Goal: Task Accomplishment & Management: Manage account settings

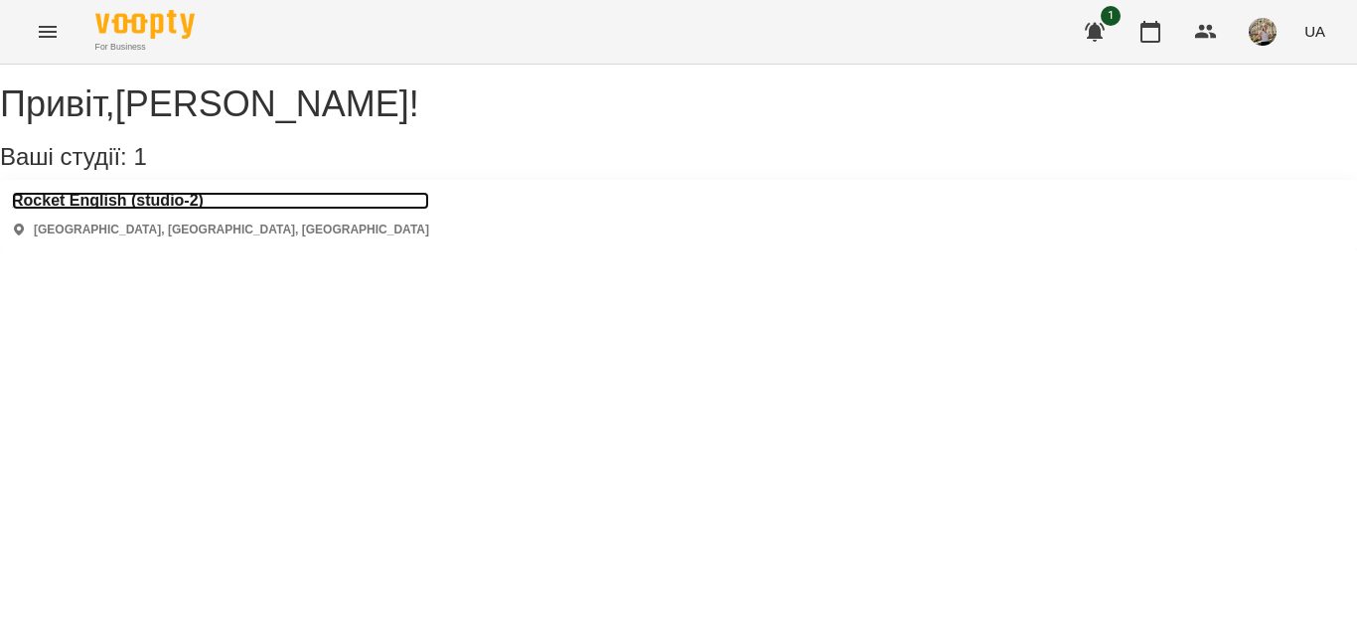
click at [159, 210] on h3 "Rocket English (studio-2)" at bounding box center [220, 201] width 417 height 18
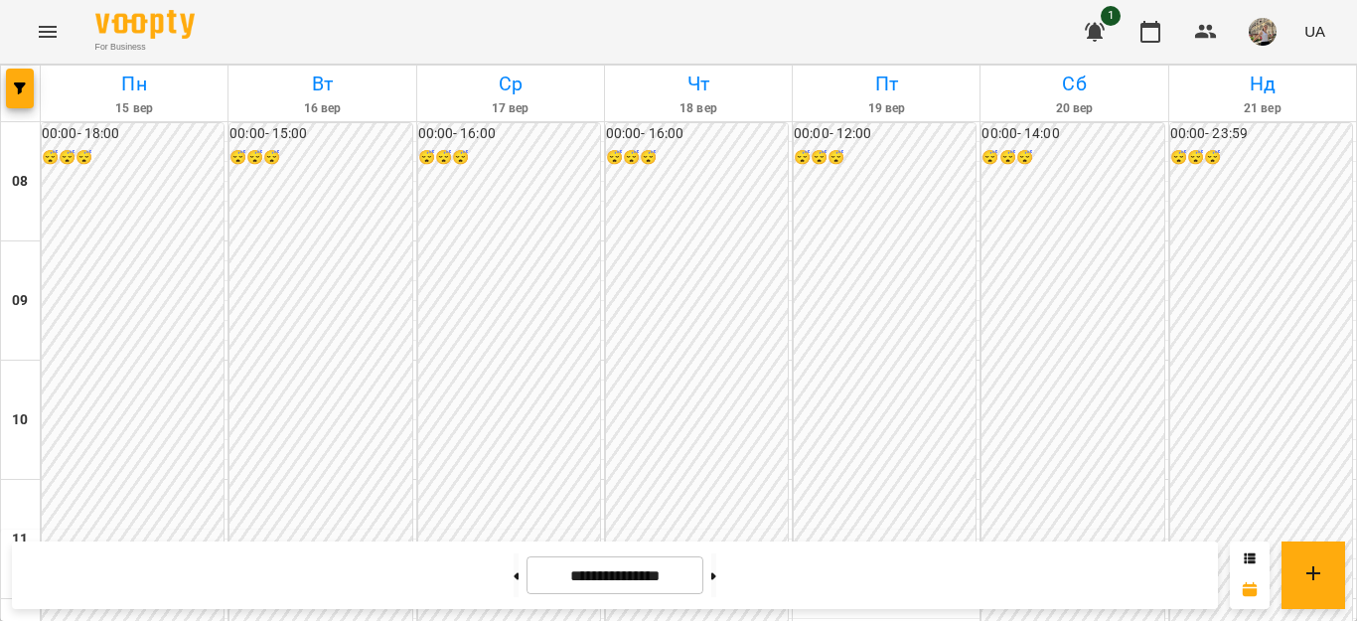
scroll to position [1062, 0]
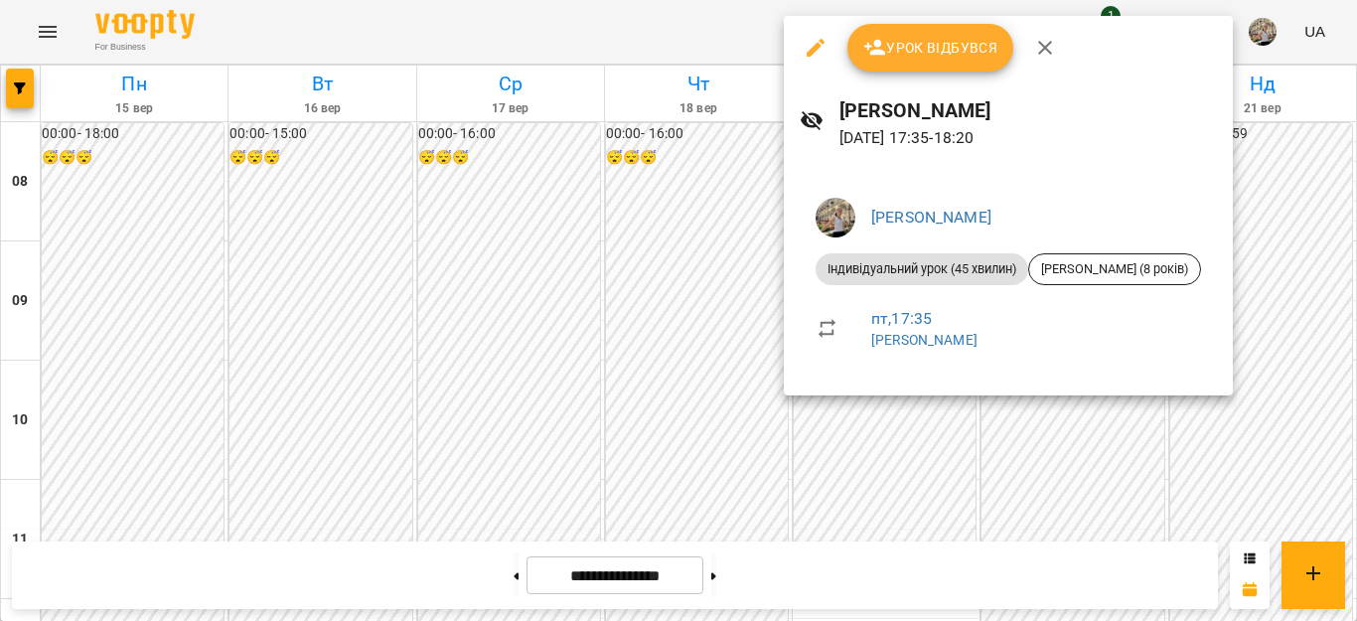
click at [1160, 442] on div at bounding box center [678, 310] width 1357 height 621
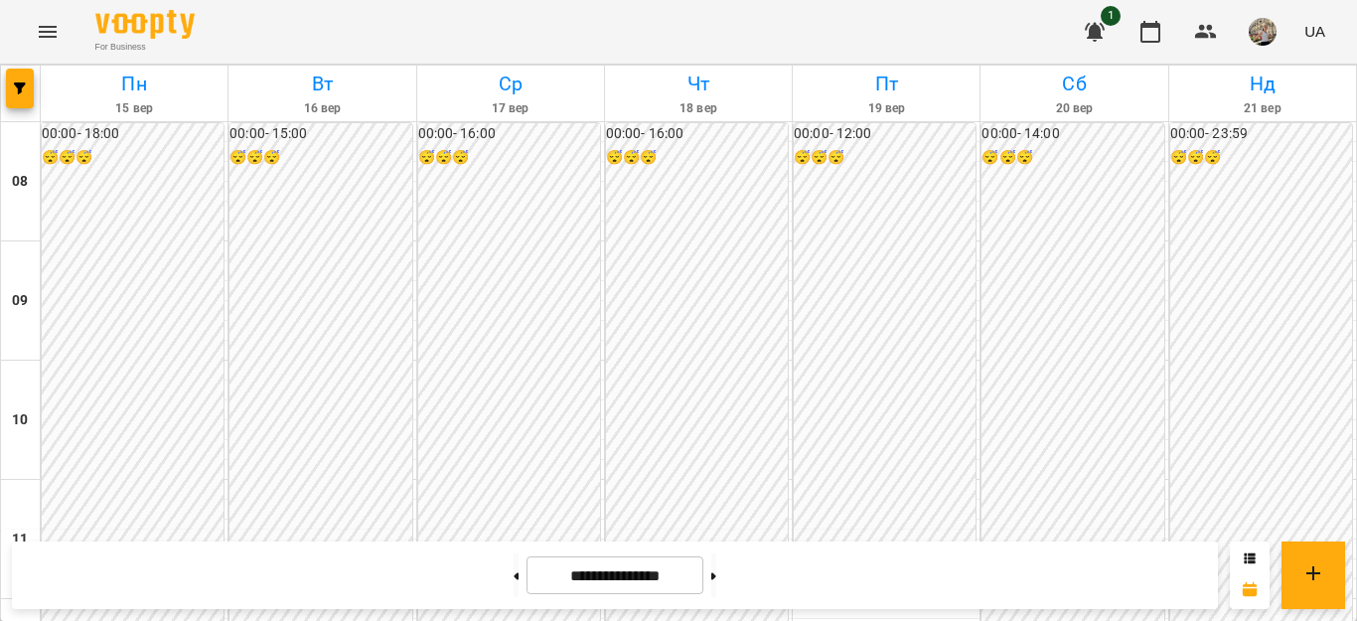
scroll to position [1129, 0]
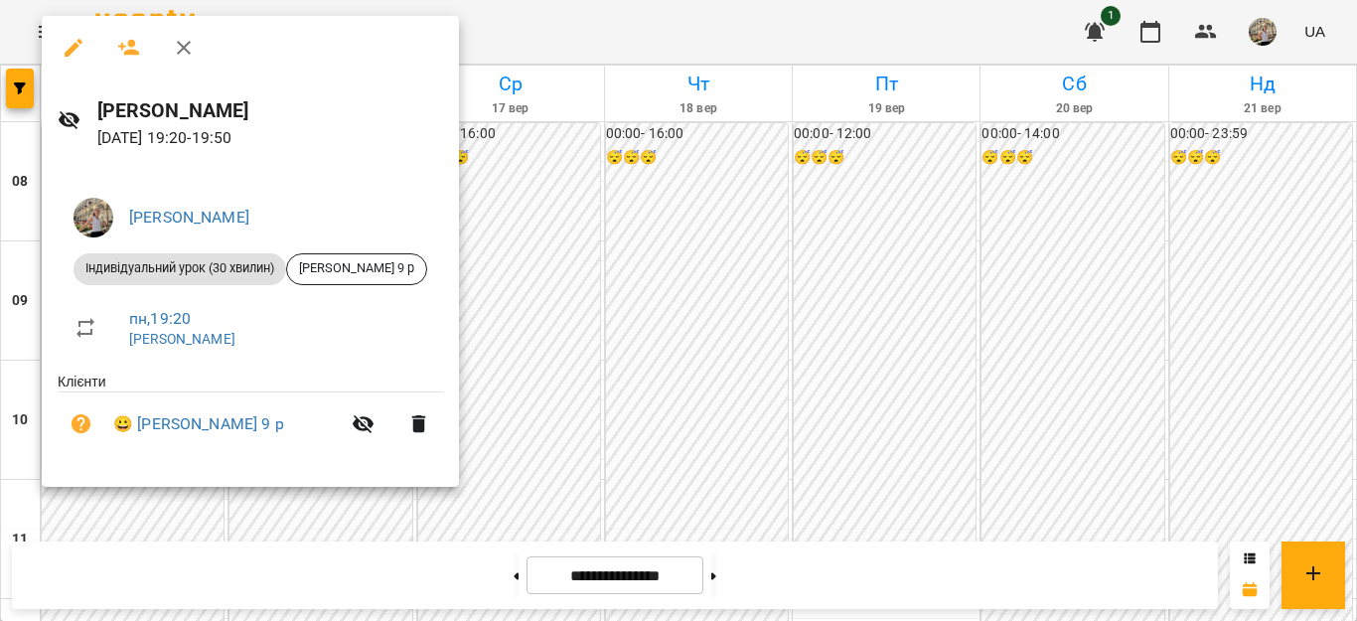
click at [782, 425] on div at bounding box center [678, 310] width 1357 height 621
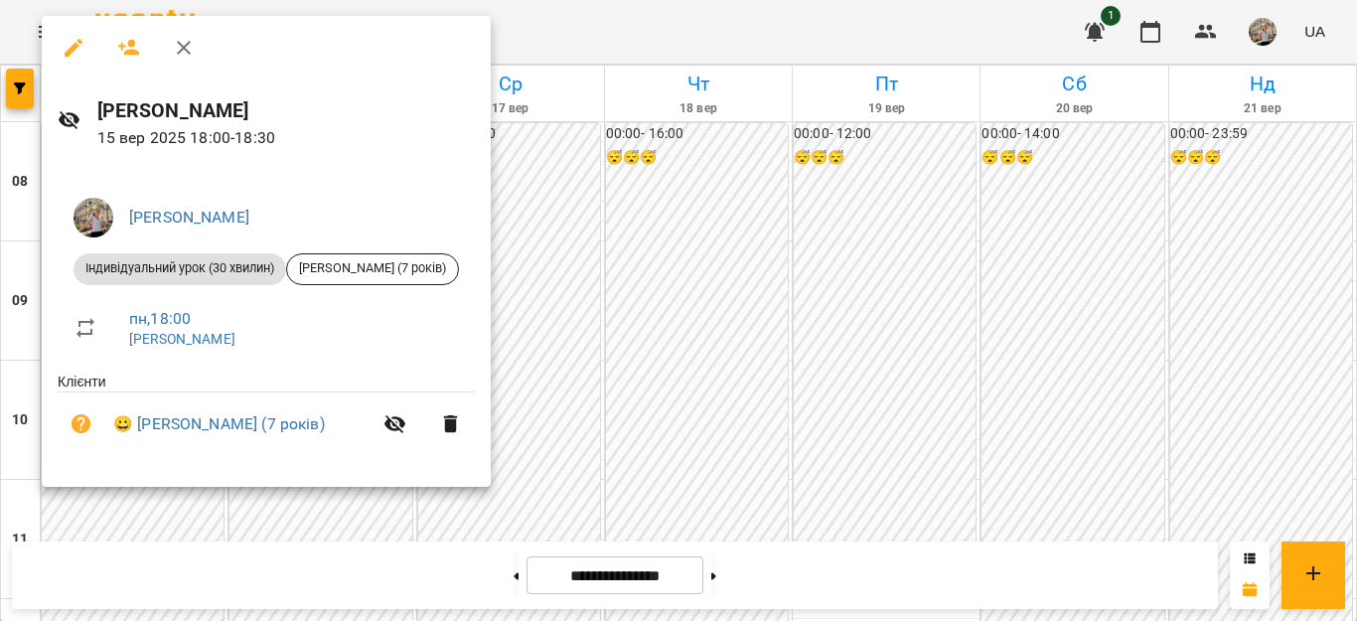
click at [808, 396] on div at bounding box center [678, 310] width 1357 height 621
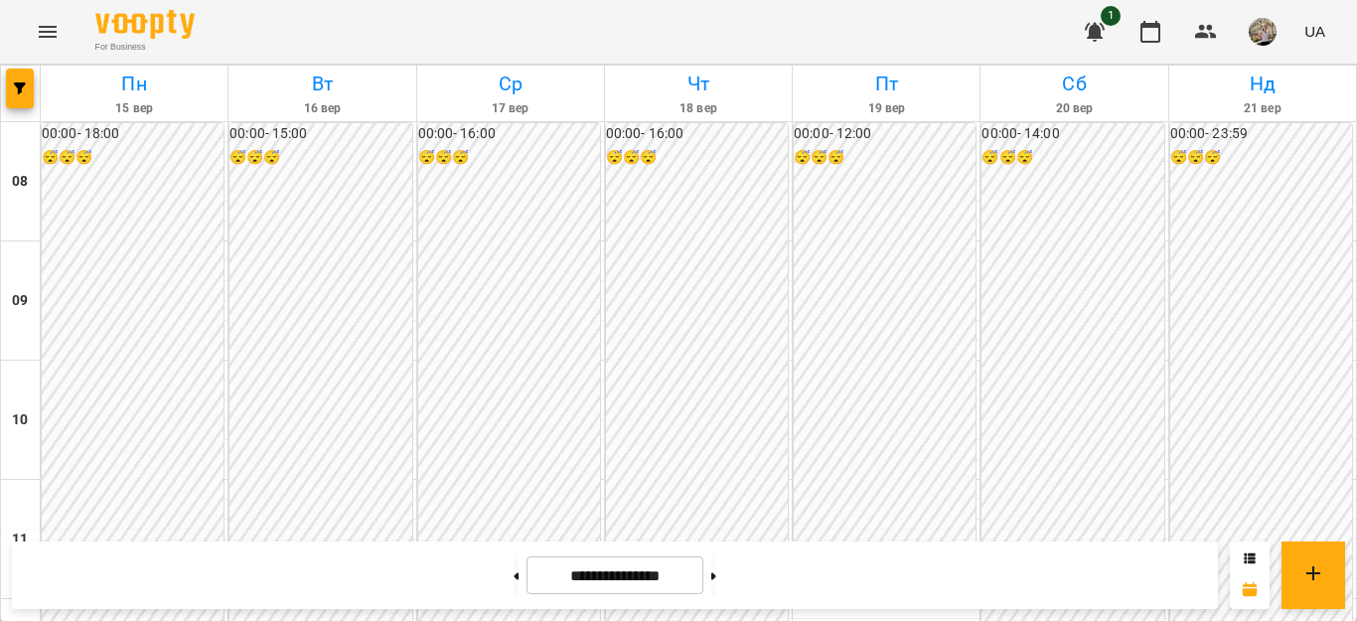
scroll to position [571, 0]
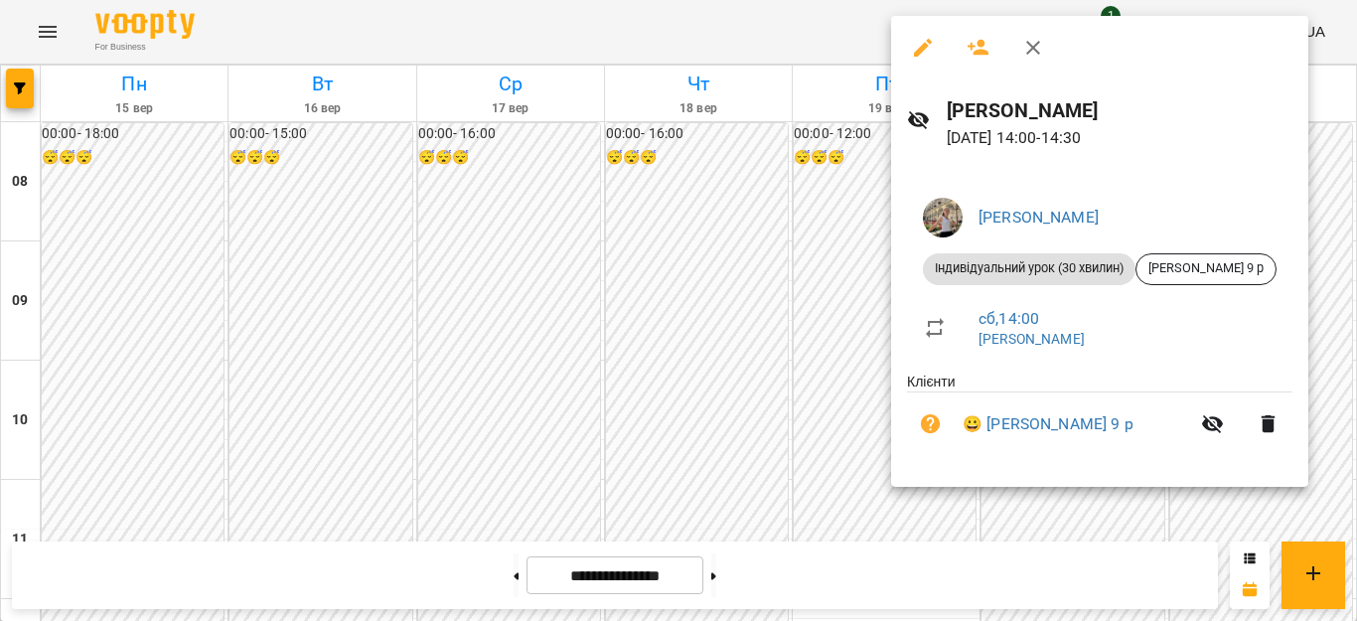
click at [1133, 537] on div at bounding box center [678, 310] width 1357 height 621
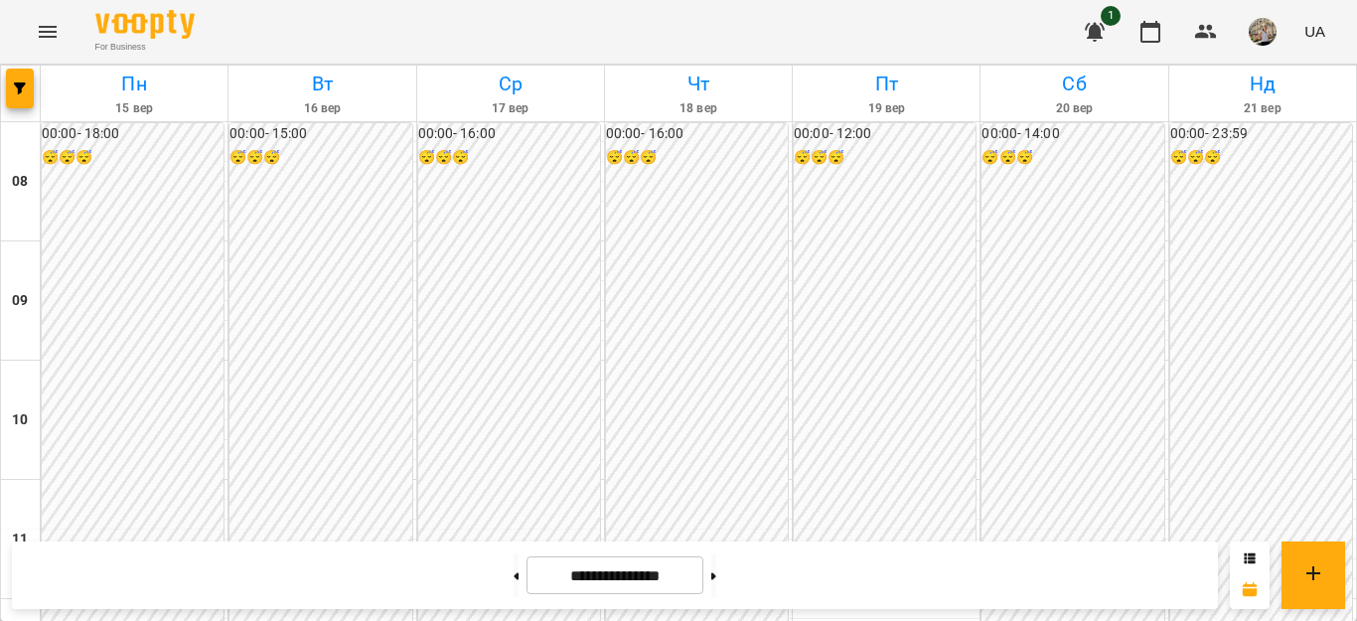
scroll to position [1151, 0]
drag, startPoint x: 141, startPoint y: 193, endPoint x: 132, endPoint y: 201, distance: 12.0
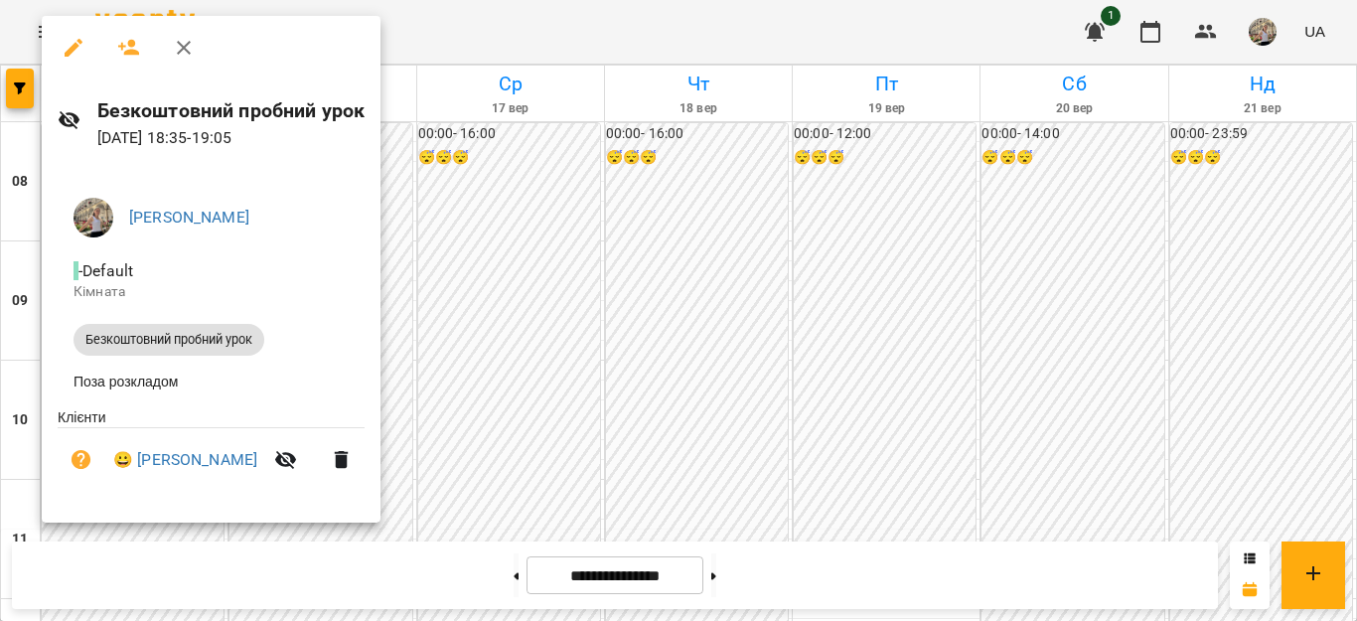
click at [726, 401] on div at bounding box center [678, 310] width 1357 height 621
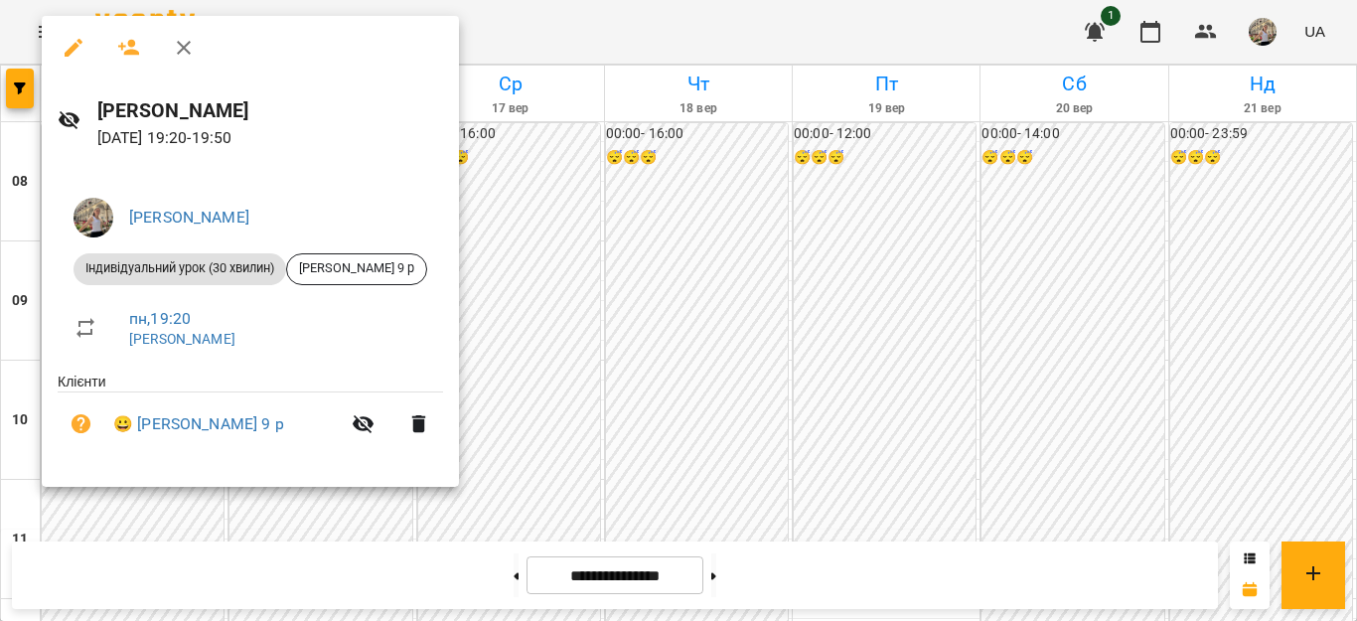
click at [602, 383] on div at bounding box center [678, 310] width 1357 height 621
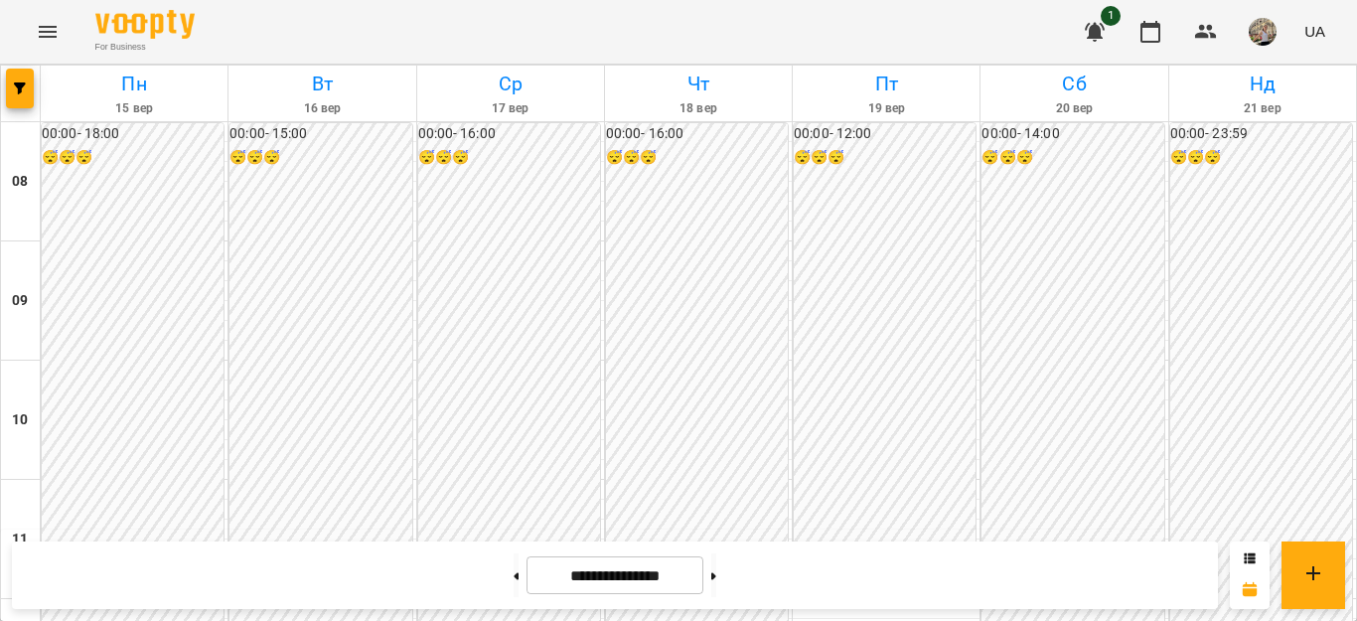
scroll to position [1379, 0]
